Goal: Information Seeking & Learning: Learn about a topic

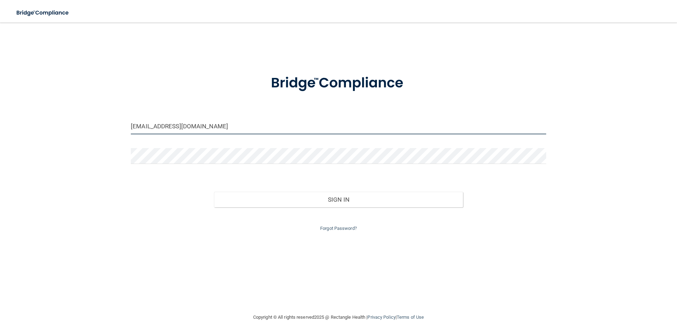
drag, startPoint x: 194, startPoint y: 126, endPoint x: 72, endPoint y: 124, distance: 122.0
click at [72, 124] on div "[EMAIL_ADDRESS][DOMAIN_NAME] Invalid email/password. You don't have permission …" at bounding box center [338, 168] width 649 height 276
type input "[EMAIL_ADDRESS][DOMAIN_NAME]"
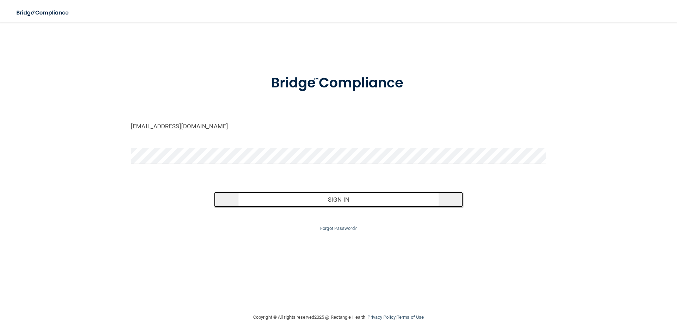
click at [305, 203] on button "Sign In" at bounding box center [338, 200] width 249 height 16
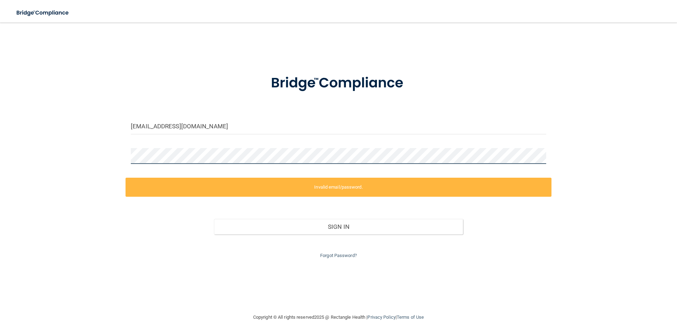
click at [75, 162] on div "[EMAIL_ADDRESS][DOMAIN_NAME] Invalid email/password. You don't have permission …" at bounding box center [338, 168] width 649 height 276
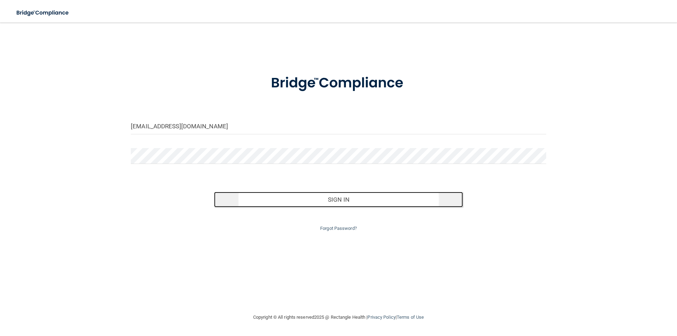
click at [280, 202] on button "Sign In" at bounding box center [338, 200] width 249 height 16
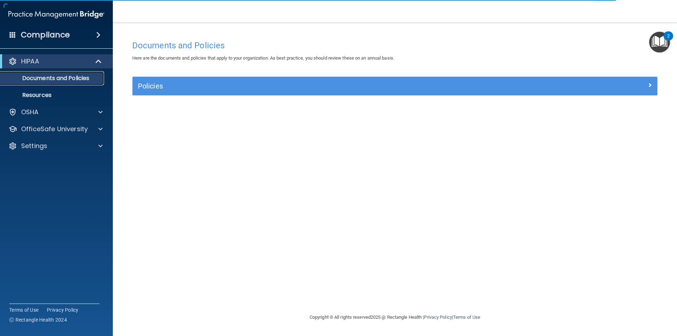
click at [81, 77] on p "Documents and Policies" at bounding box center [53, 78] width 96 height 7
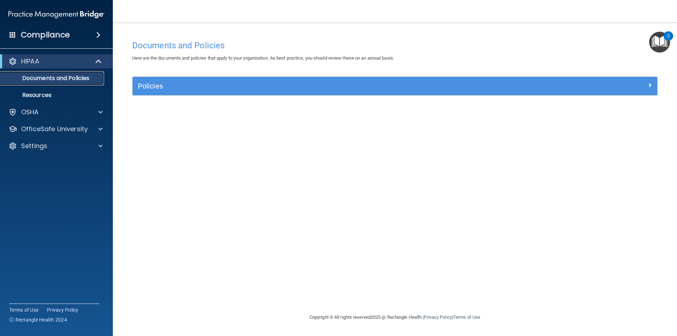
click at [79, 78] on p "Documents and Policies" at bounding box center [53, 78] width 96 height 7
click at [60, 109] on div "OSHA" at bounding box center [46, 112] width 87 height 8
click at [94, 61] on div at bounding box center [98, 61] width 17 height 8
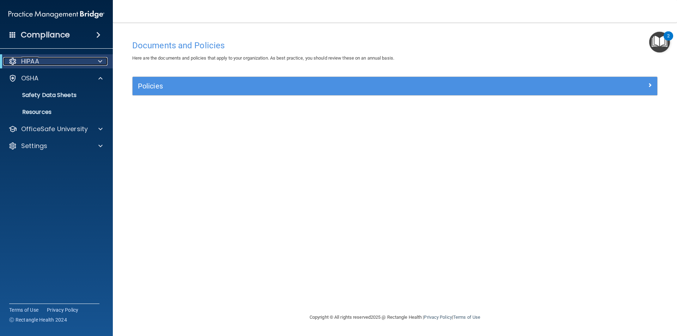
click at [97, 62] on div at bounding box center [98, 61] width 17 height 8
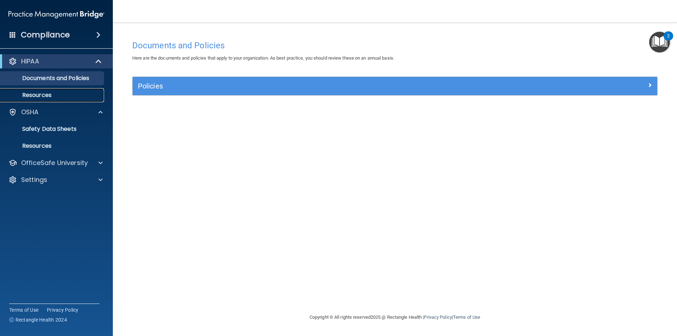
click at [71, 93] on p "Resources" at bounding box center [53, 95] width 96 height 7
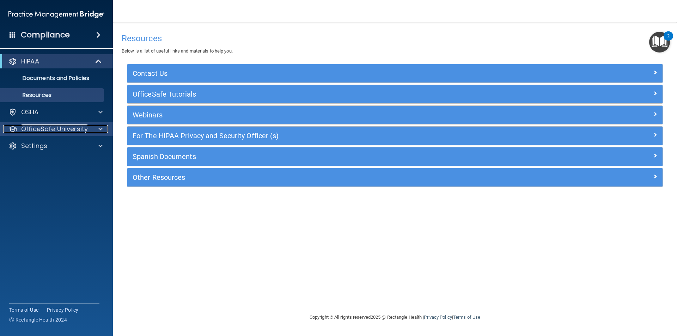
click at [87, 129] on p "OfficeSafe University" at bounding box center [54, 129] width 67 height 8
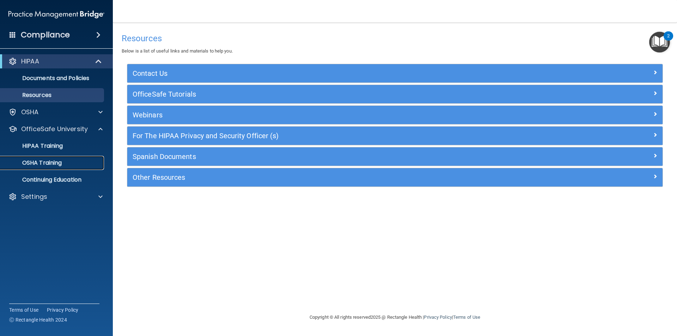
click at [75, 158] on link "OSHA Training" at bounding box center [48, 163] width 111 height 14
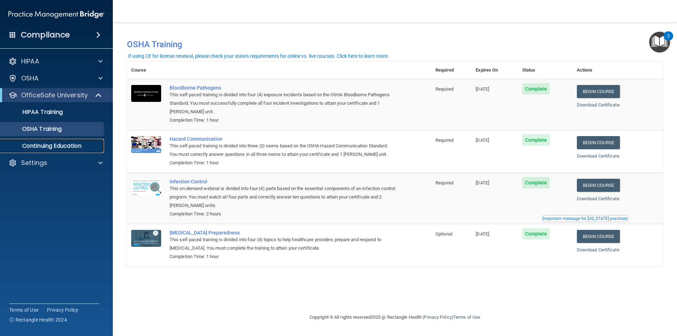
click at [75, 146] on p "Continuing Education" at bounding box center [53, 145] width 96 height 7
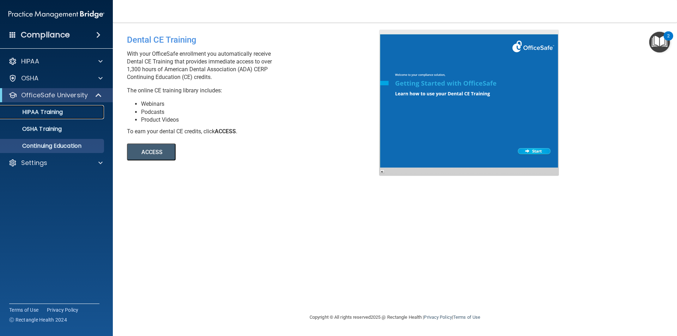
click at [66, 109] on div "HIPAA Training" at bounding box center [53, 112] width 96 height 7
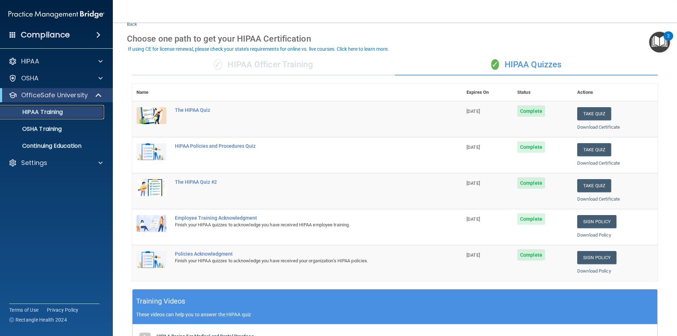
scroll to position [35, 0]
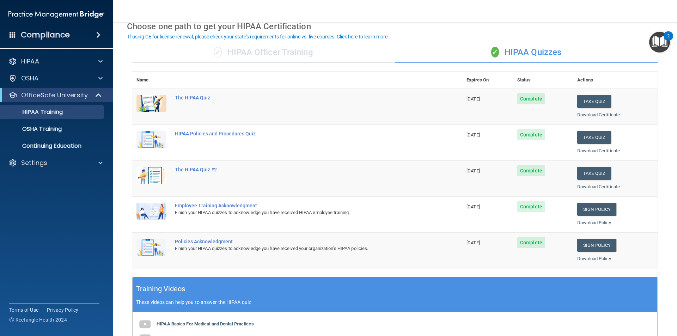
click at [343, 110] on td "The HIPAA Quiz" at bounding box center [317, 107] width 292 height 36
click at [203, 96] on div "The HIPAA Quiz" at bounding box center [301, 98] width 252 height 6
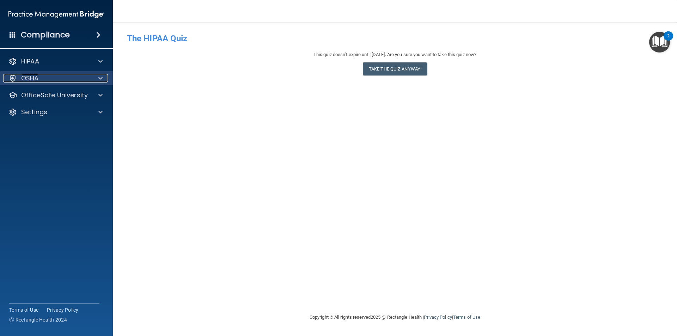
click at [80, 80] on div "OSHA" at bounding box center [46, 78] width 87 height 8
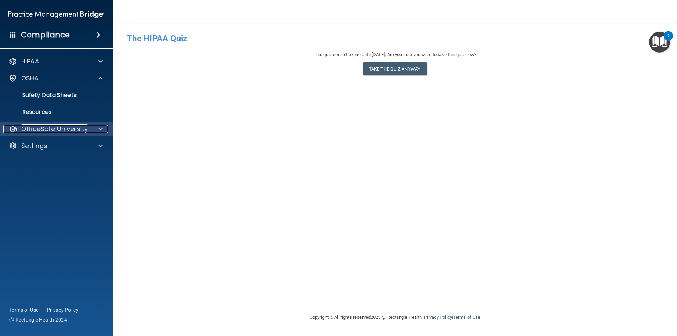
click at [90, 128] on div "OfficeSafe University" at bounding box center [46, 129] width 87 height 8
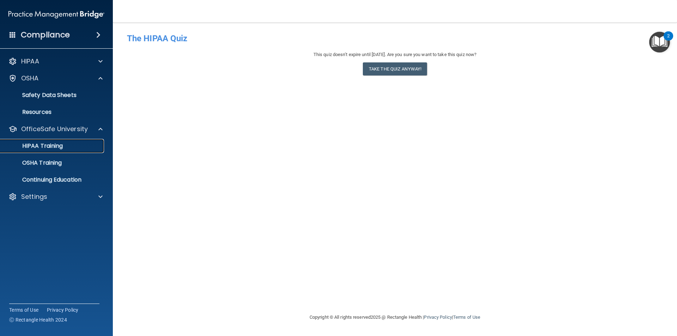
click at [71, 145] on div "HIPAA Training" at bounding box center [53, 145] width 96 height 7
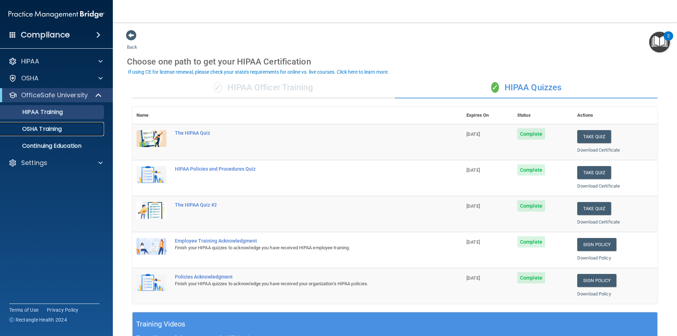
click at [70, 129] on div "OSHA Training" at bounding box center [53, 129] width 96 height 7
